Goal: Task Accomplishment & Management: Manage account settings

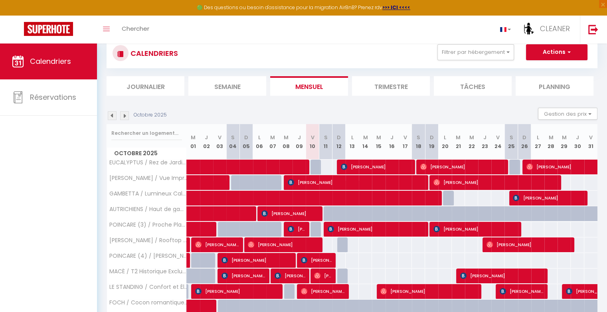
scroll to position [26, 0]
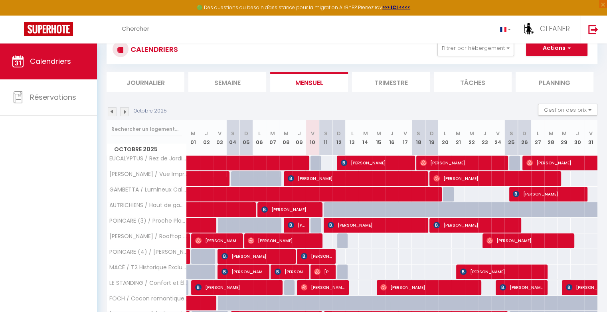
click at [173, 87] on li "Journalier" at bounding box center [146, 82] width 78 height 20
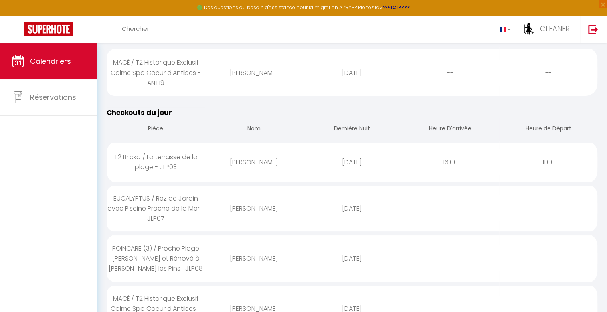
scroll to position [128, 0]
click at [279, 63] on div "[PERSON_NAME]" at bounding box center [254, 74] width 98 height 26
select select "0"
select select "1"
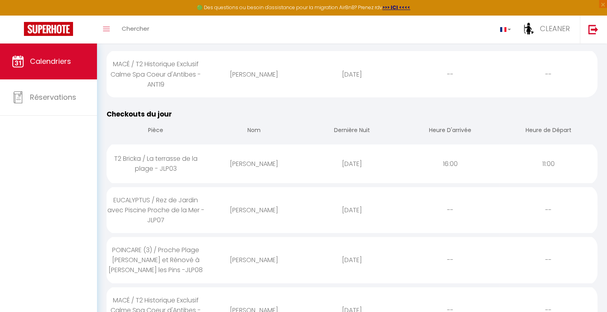
select select
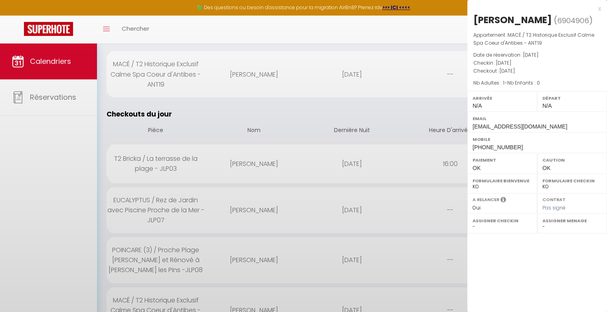
select select "30017"
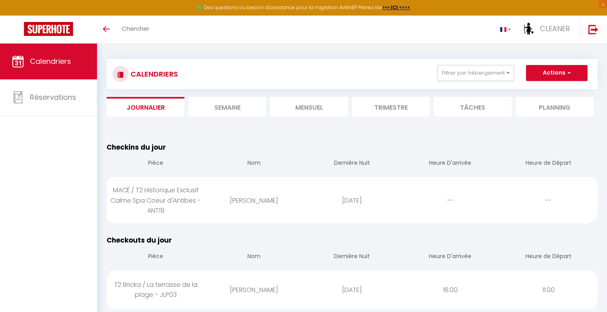
scroll to position [0, 0]
